Goal: Task Accomplishment & Management: Complete application form

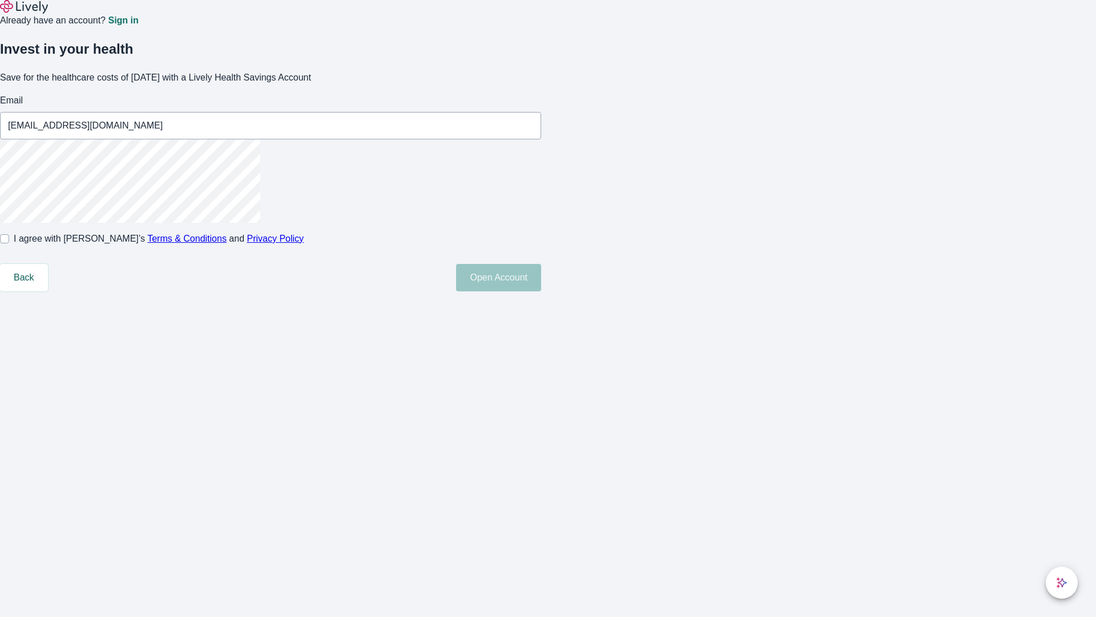
click at [9, 243] on input "I agree with Lively’s Terms & Conditions and Privacy Policy" at bounding box center [4, 238] width 9 height 9
checkbox input "true"
click at [541, 291] on button "Open Account" at bounding box center [498, 277] width 85 height 27
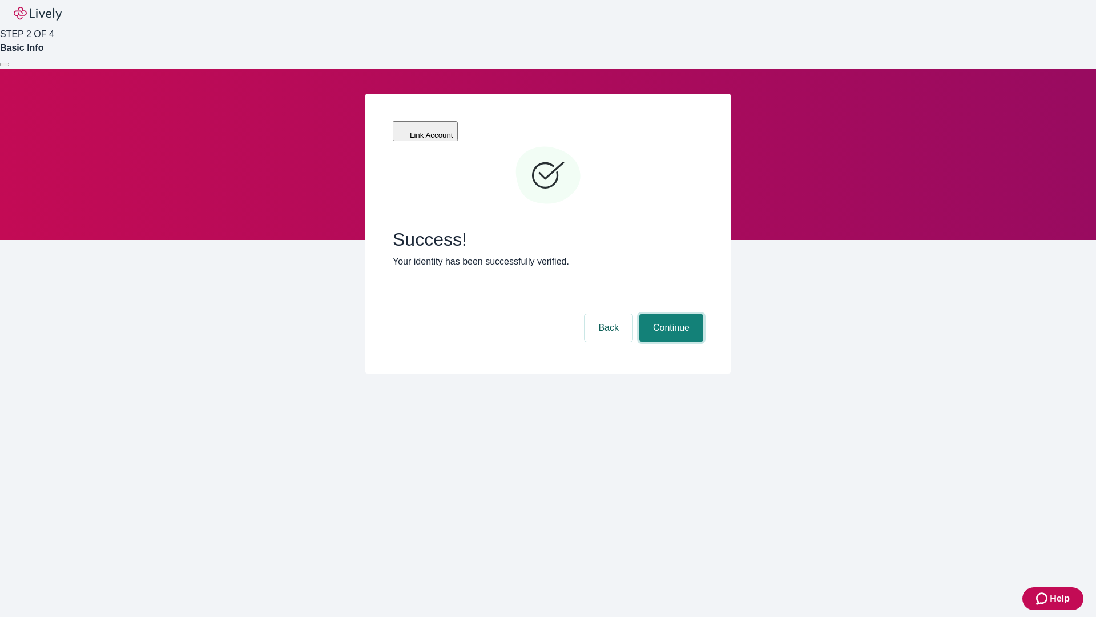
click at [670, 314] on button "Continue" at bounding box center [672, 327] width 64 height 27
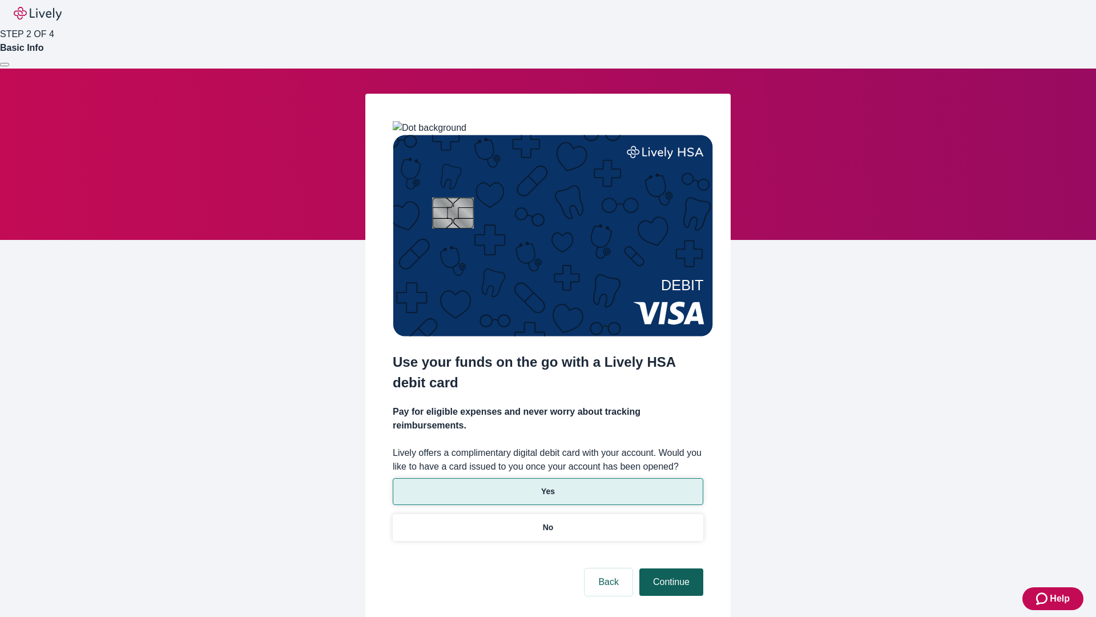
click at [548, 485] on p "Yes" at bounding box center [548, 491] width 14 height 12
click at [670, 568] on button "Continue" at bounding box center [672, 581] width 64 height 27
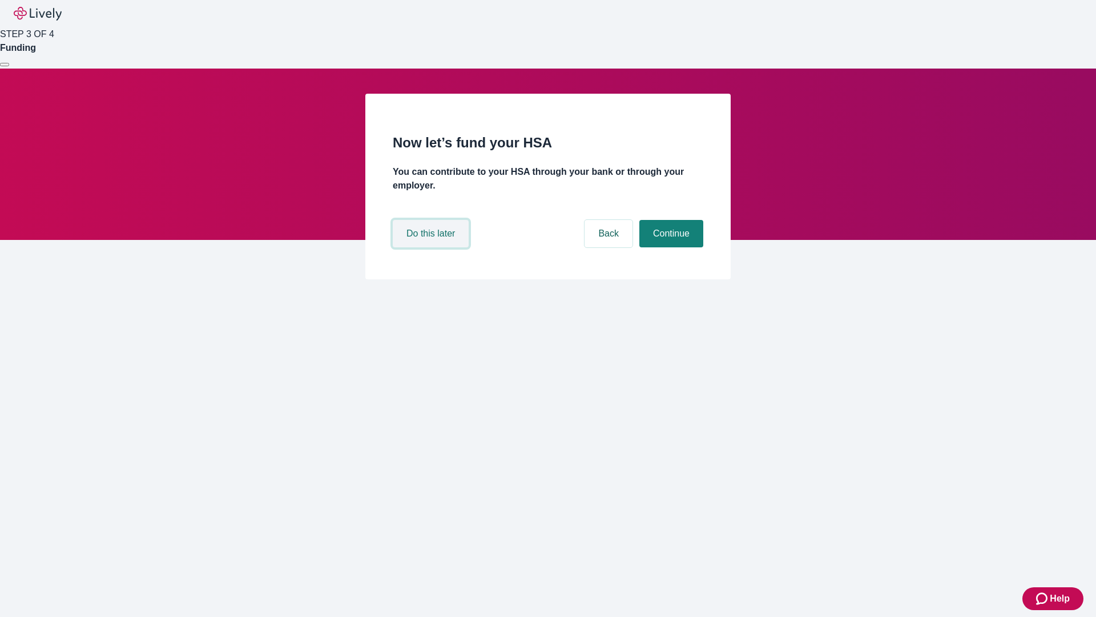
click at [432, 247] on button "Do this later" at bounding box center [431, 233] width 76 height 27
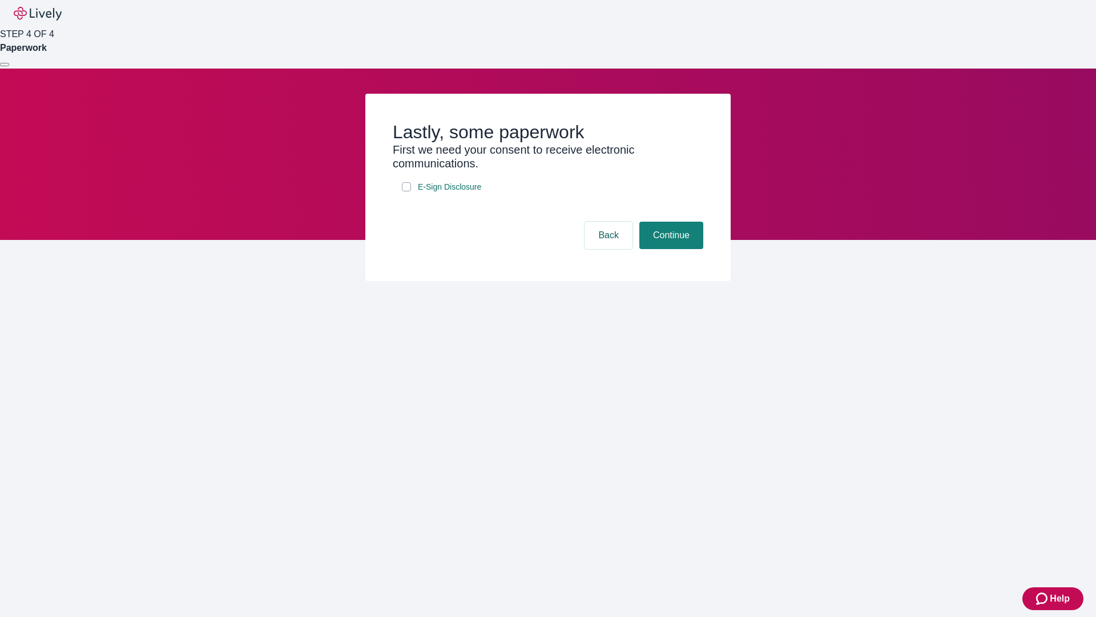
click at [407, 191] on input "E-Sign Disclosure" at bounding box center [406, 186] width 9 height 9
checkbox input "true"
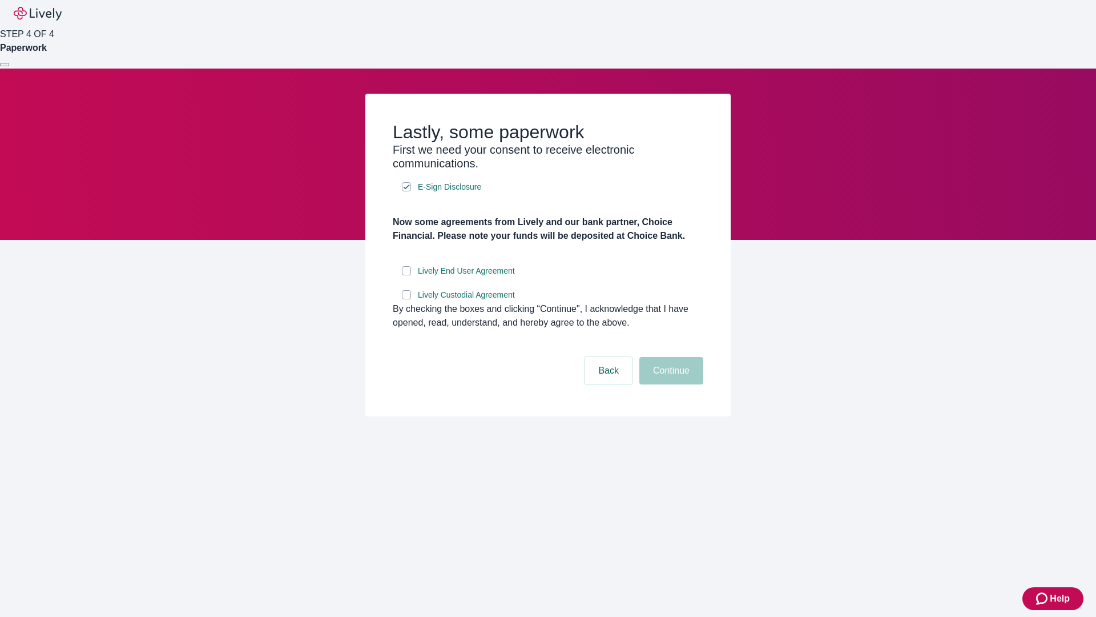
click at [407, 275] on input "Lively End User Agreement" at bounding box center [406, 270] width 9 height 9
checkbox input "true"
click at [407, 299] on input "Lively Custodial Agreement" at bounding box center [406, 294] width 9 height 9
checkbox input "true"
click at [670, 384] on button "Continue" at bounding box center [672, 370] width 64 height 27
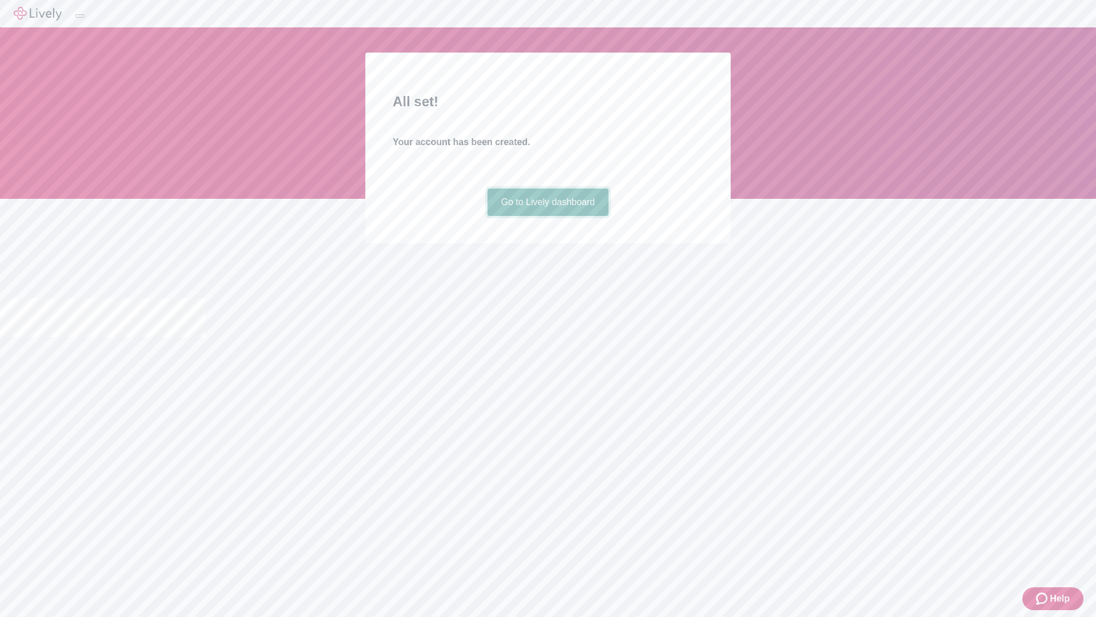
click at [548, 216] on link "Go to Lively dashboard" at bounding box center [549, 201] width 122 height 27
